Goal: Task Accomplishment & Management: Use online tool/utility

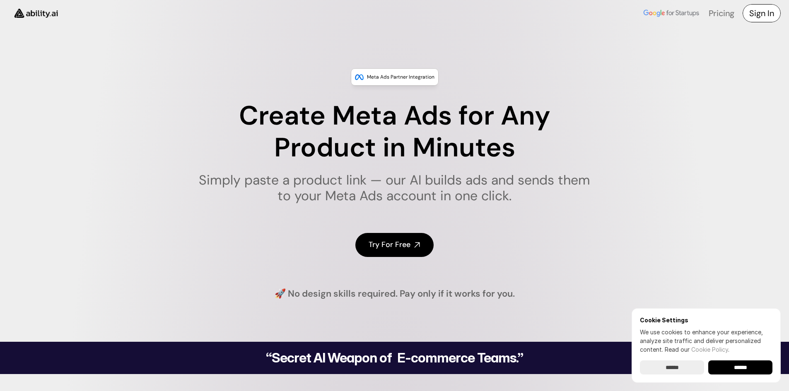
click at [765, 10] on h4 "Sign In" at bounding box center [761, 13] width 25 height 12
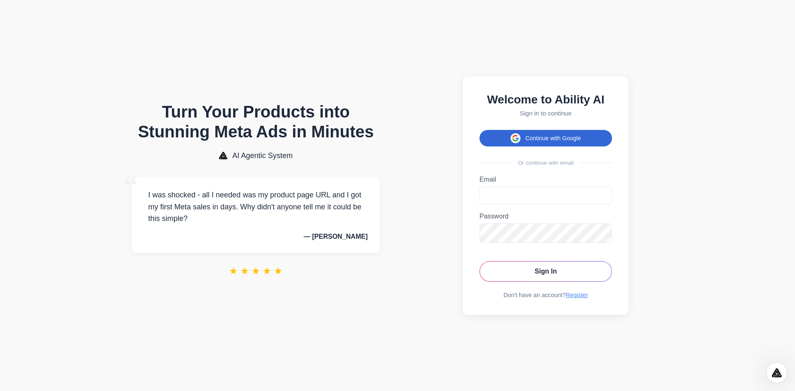
click at [556, 133] on button "Continue with Google" at bounding box center [546, 138] width 133 height 17
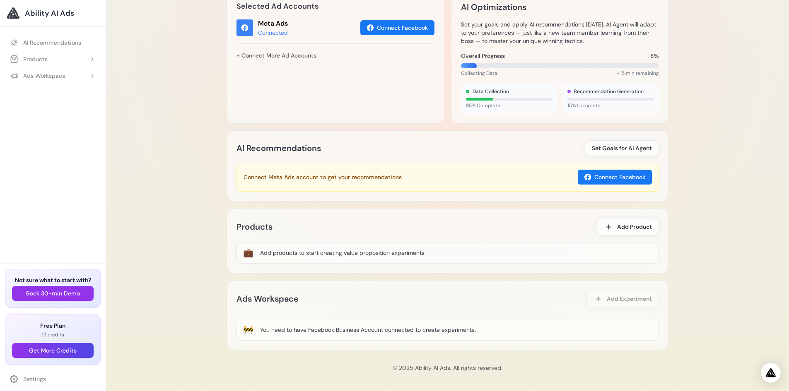
scroll to position [308, 0]
click at [140, 341] on div "Artificial Marketing Intelligence for Meta Ads Experience your own dedicated ma…" at bounding box center [447, 41] width 683 height 699
click at [135, 335] on div at bounding box center [135, 335] width 0 height 0
